Goal: Navigation & Orientation: Go to known website

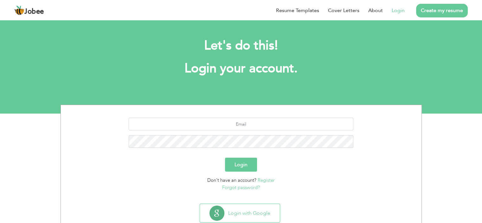
click at [149, 12] on div "Resume Templates Cover Letters About Login Create my resume" at bounding box center [240, 10] width 453 height 16
click at [252, 128] on input "text" at bounding box center [241, 123] width 225 height 13
type input "Awaisbhatti.sqa@gmail.com"
click at [38, 14] on span "Jobee" at bounding box center [34, 11] width 20 height 7
click at [20, 11] on img at bounding box center [19, 10] width 10 height 10
